Goal: Transaction & Acquisition: Purchase product/service

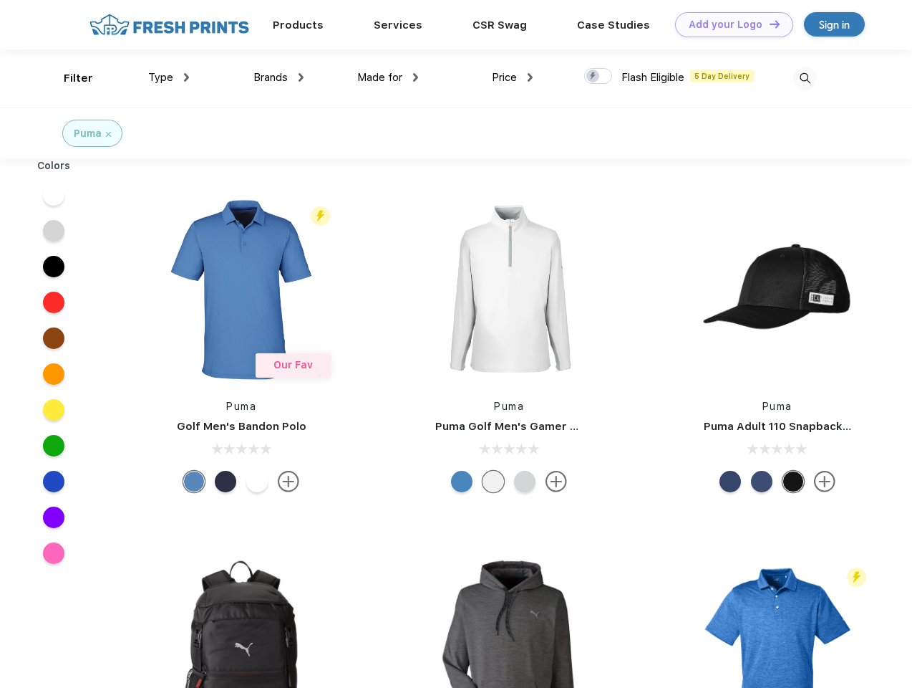
click at [729, 24] on link "Add your Logo Design Tool" at bounding box center [734, 24] width 118 height 25
click at [0, 0] on div "Design Tool" at bounding box center [0, 0] width 0 height 0
click at [768, 24] on link "Add your Logo Design Tool" at bounding box center [734, 24] width 118 height 25
click at [69, 78] on div "Filter" at bounding box center [78, 78] width 29 height 16
click at [169, 77] on span "Type" at bounding box center [160, 77] width 25 height 13
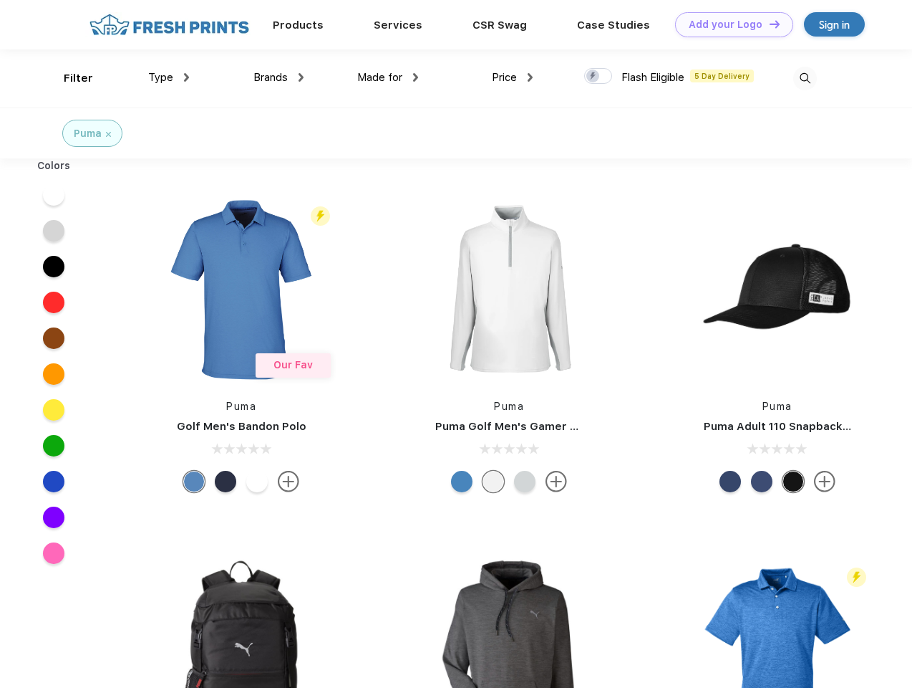
click at [279, 77] on span "Brands" at bounding box center [271, 77] width 34 height 13
click at [388, 77] on span "Made for" at bounding box center [379, 77] width 45 height 13
click at [513, 77] on span "Price" at bounding box center [504, 77] width 25 height 13
click at [599, 77] on div at bounding box center [598, 76] width 28 height 16
click at [594, 77] on input "checkbox" at bounding box center [588, 71] width 9 height 9
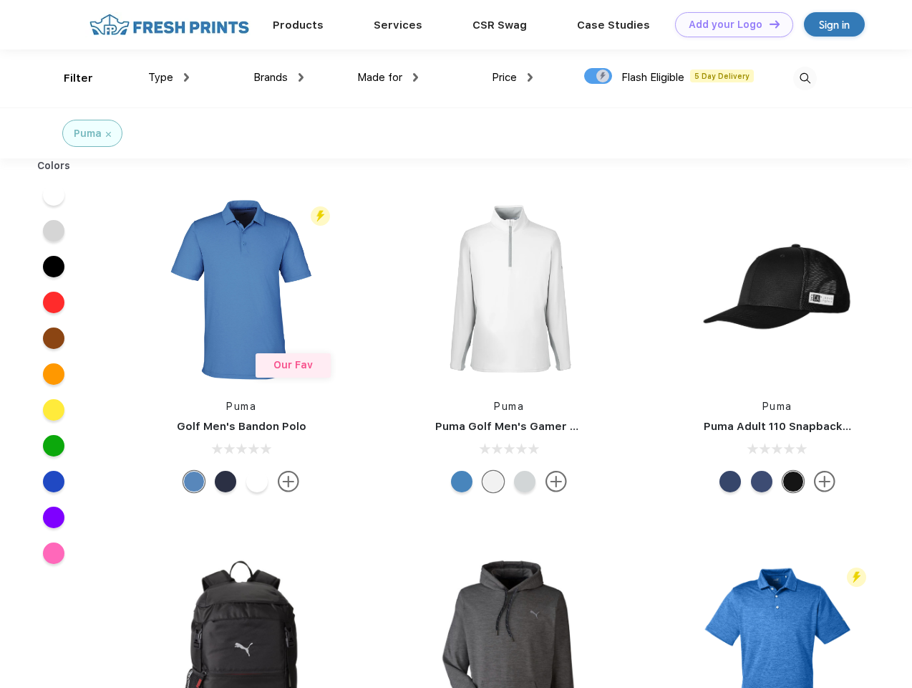
click at [805, 78] on img at bounding box center [805, 79] width 24 height 24
